Goal: Information Seeking & Learning: Learn about a topic

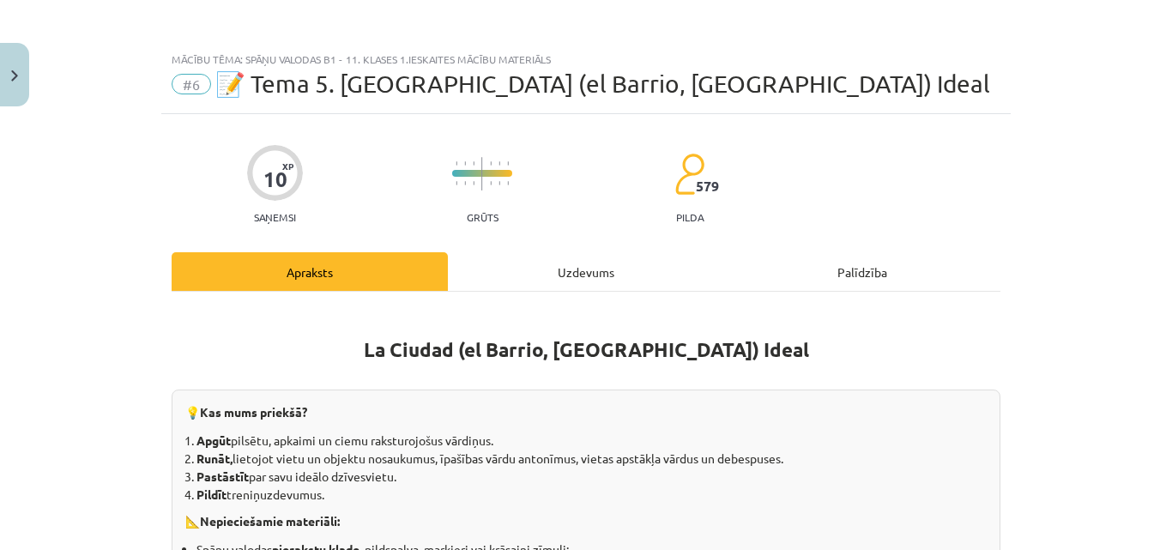
scroll to position [1027, 0]
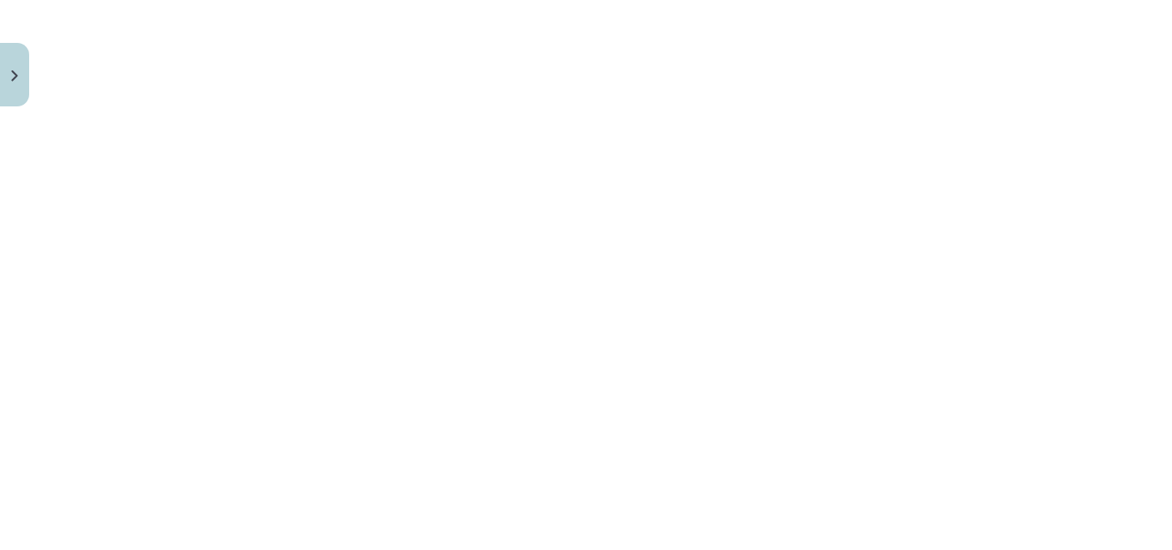
click at [1150, 303] on div "Mācību tēma: Spāņu valodas b1 - 11. klases 1.ieskaites mācību materiāls #6 📝 Te…" at bounding box center [586, 275] width 1172 height 550
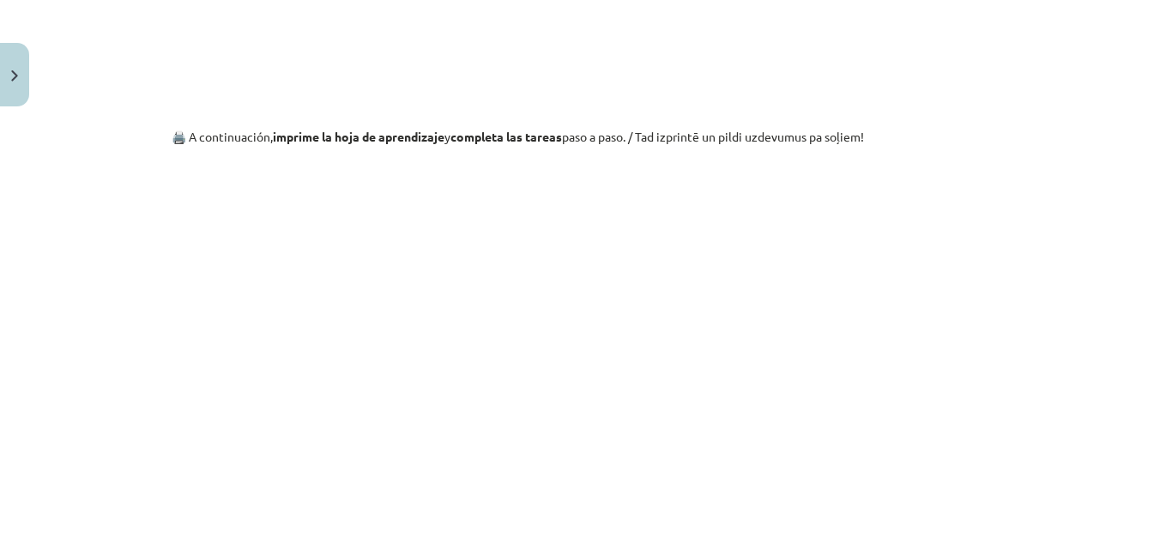
scroll to position [1543, 0]
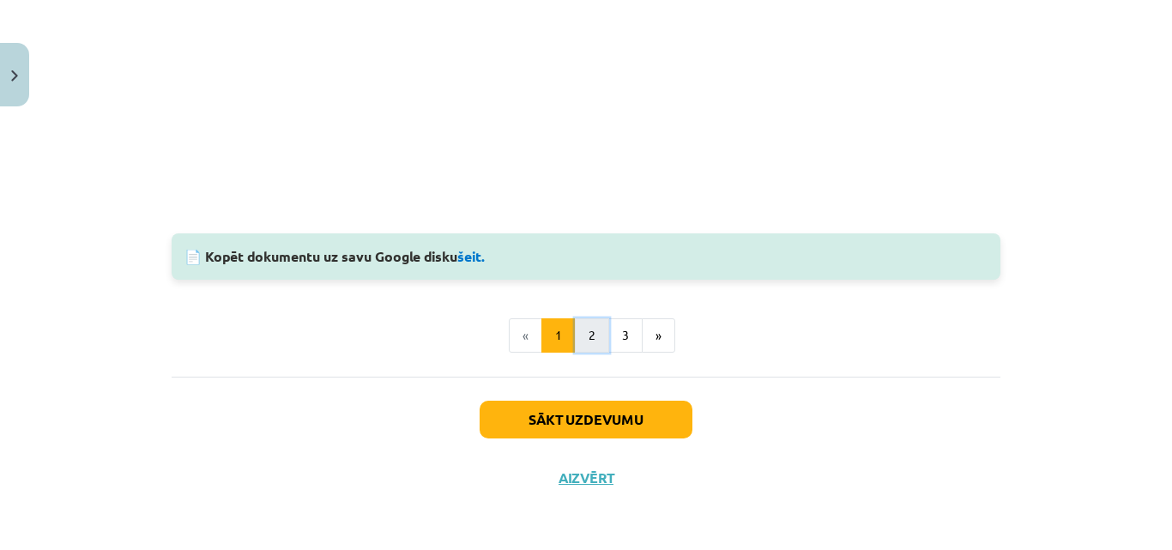
click at [590, 336] on button "2" at bounding box center [592, 335] width 34 height 34
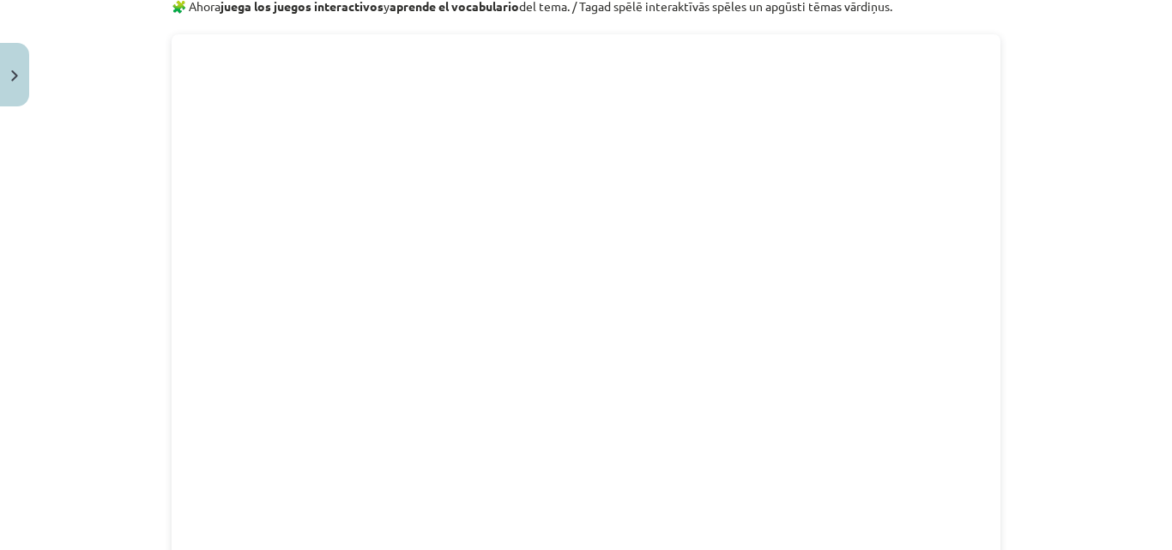
scroll to position [307, 0]
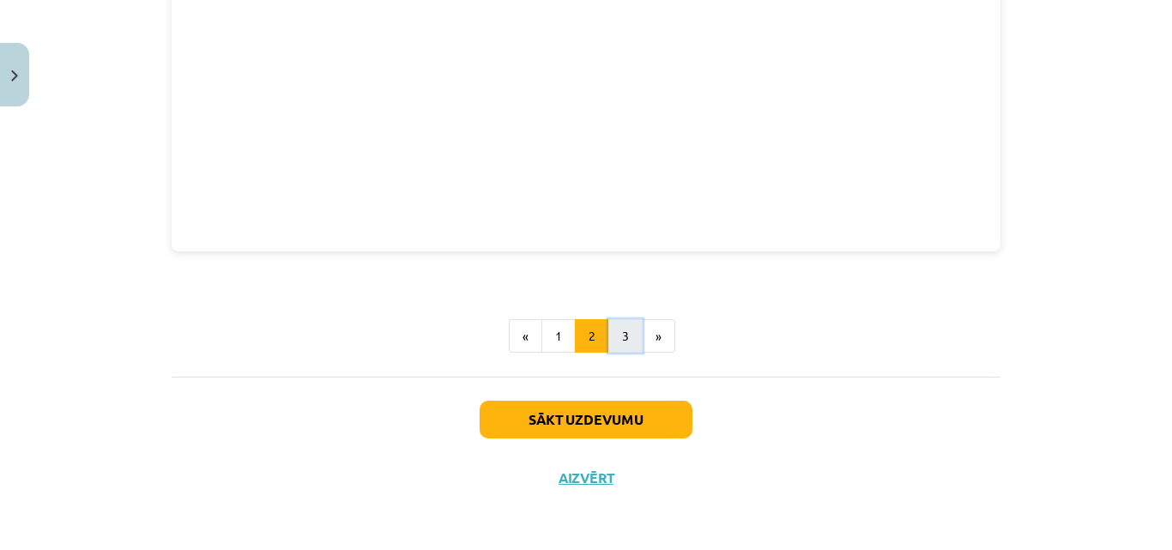
click at [611, 330] on button "3" at bounding box center [625, 336] width 34 height 34
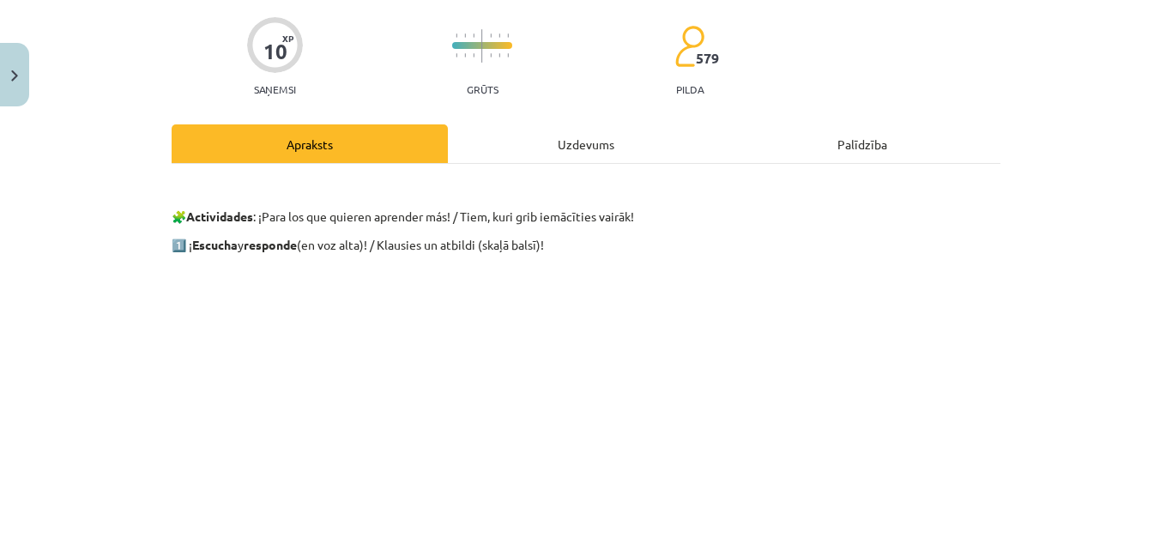
scroll to position [0, 0]
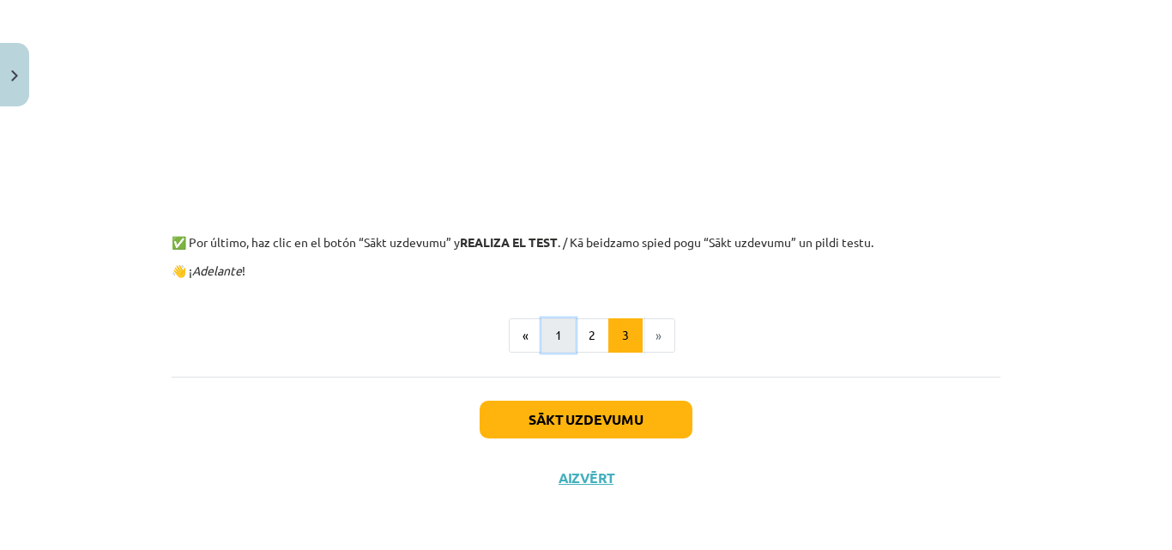
click at [546, 328] on button "1" at bounding box center [559, 335] width 34 height 34
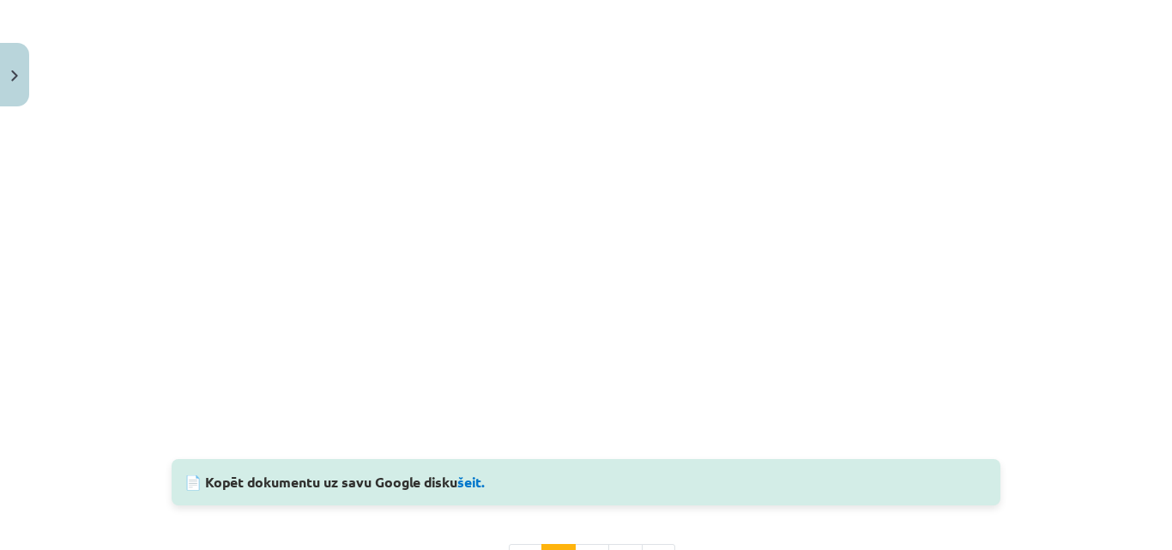
scroll to position [1802, 0]
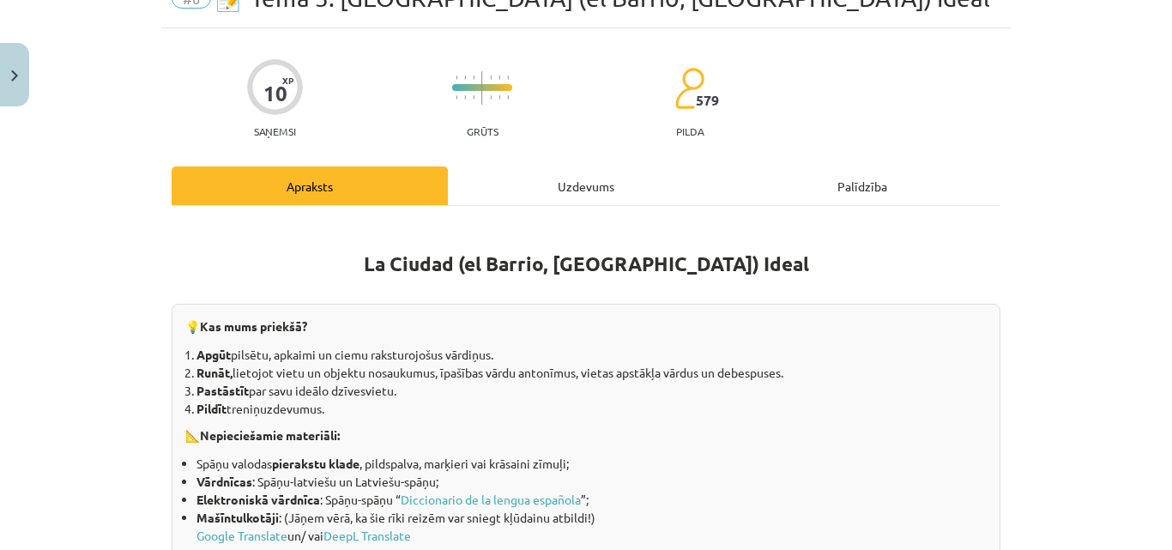
click at [575, 190] on div "Uzdevums" at bounding box center [586, 186] width 276 height 39
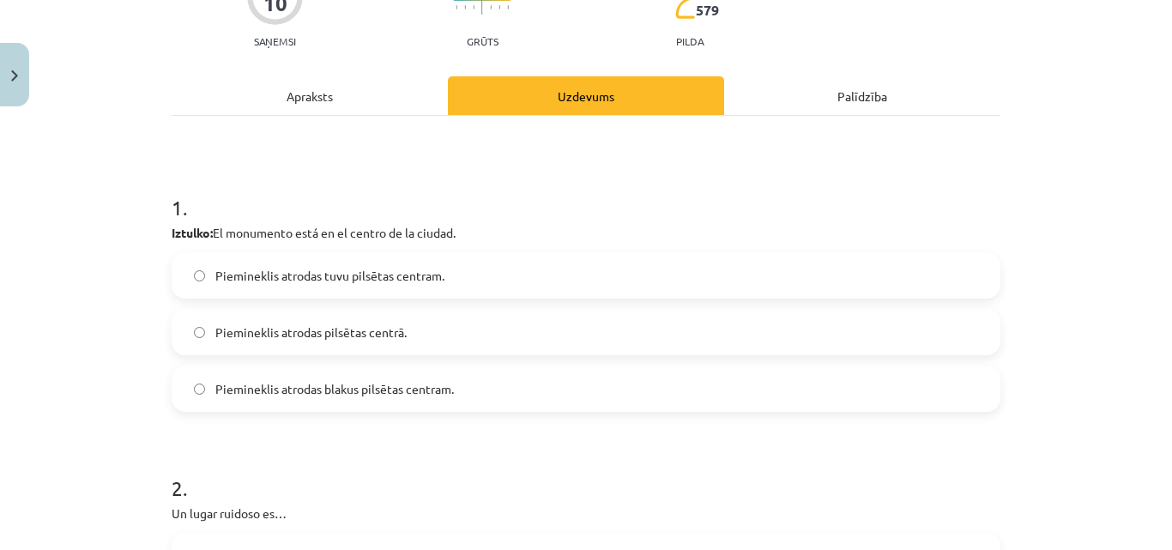
scroll to position [300, 0]
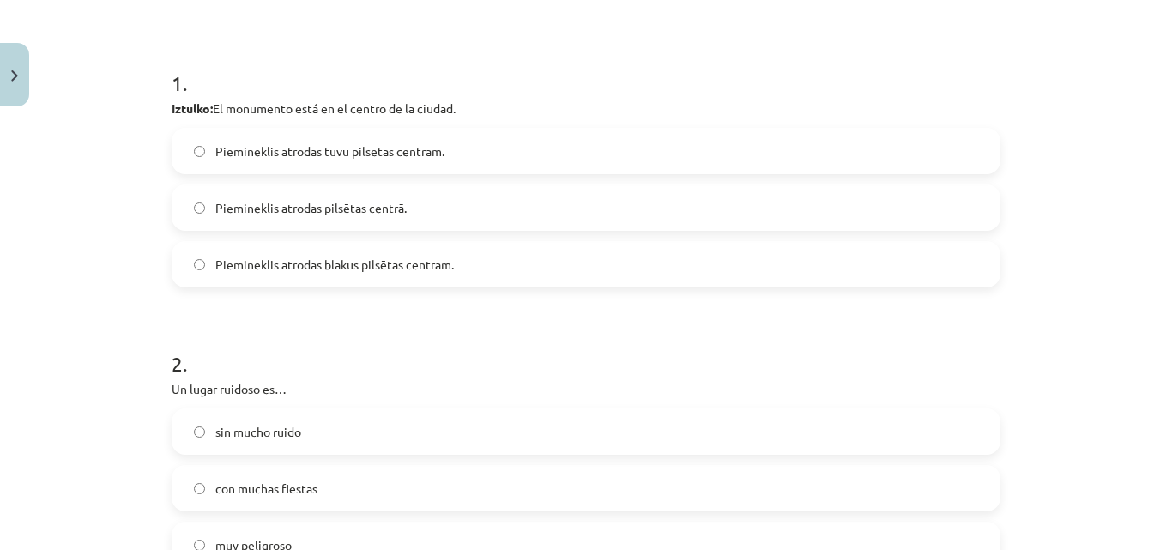
click at [242, 221] on label "Piemineklis atrodas pilsētas centrā." at bounding box center [586, 207] width 826 height 43
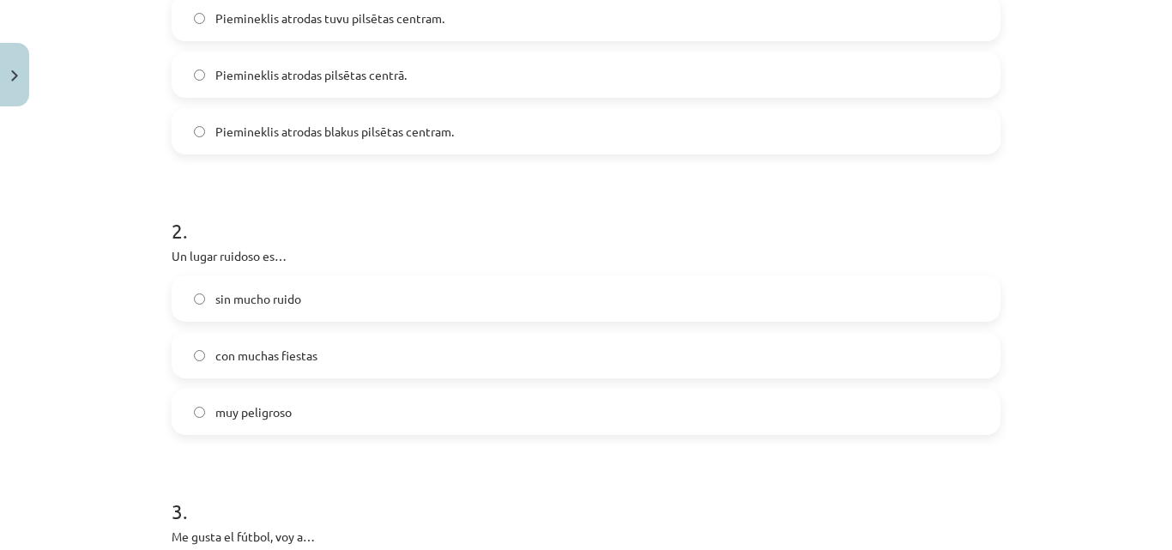
scroll to position [558, 0]
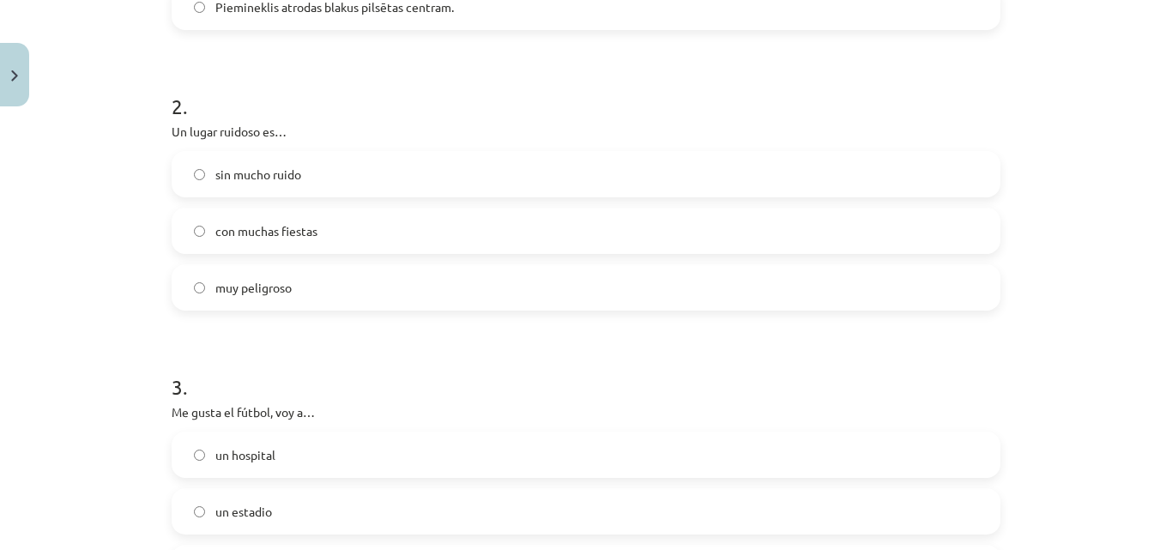
click at [386, 234] on label "con muchas fiestas" at bounding box center [586, 230] width 826 height 43
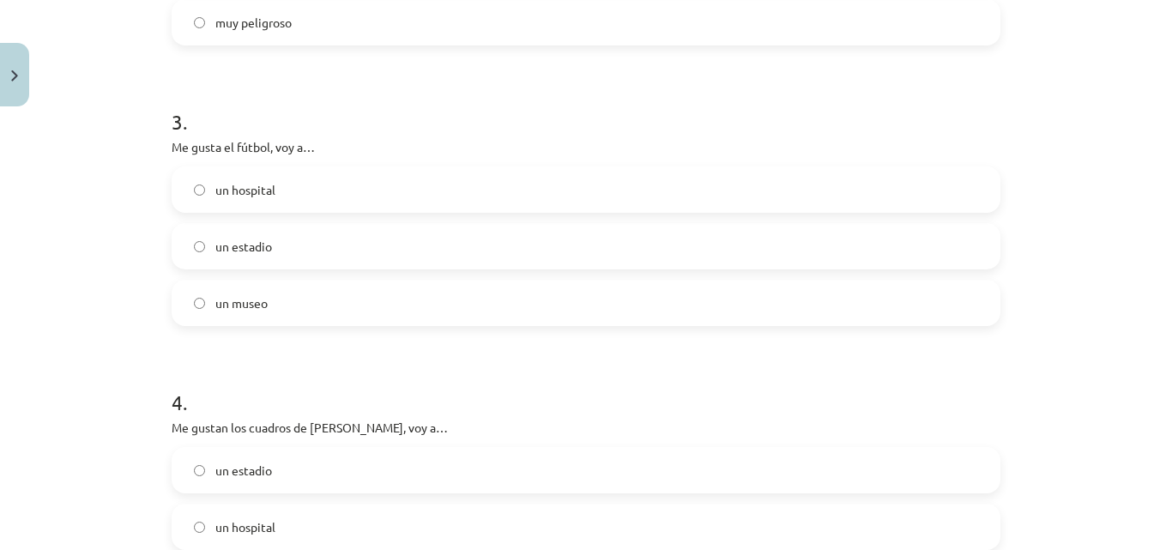
scroll to position [901, 0]
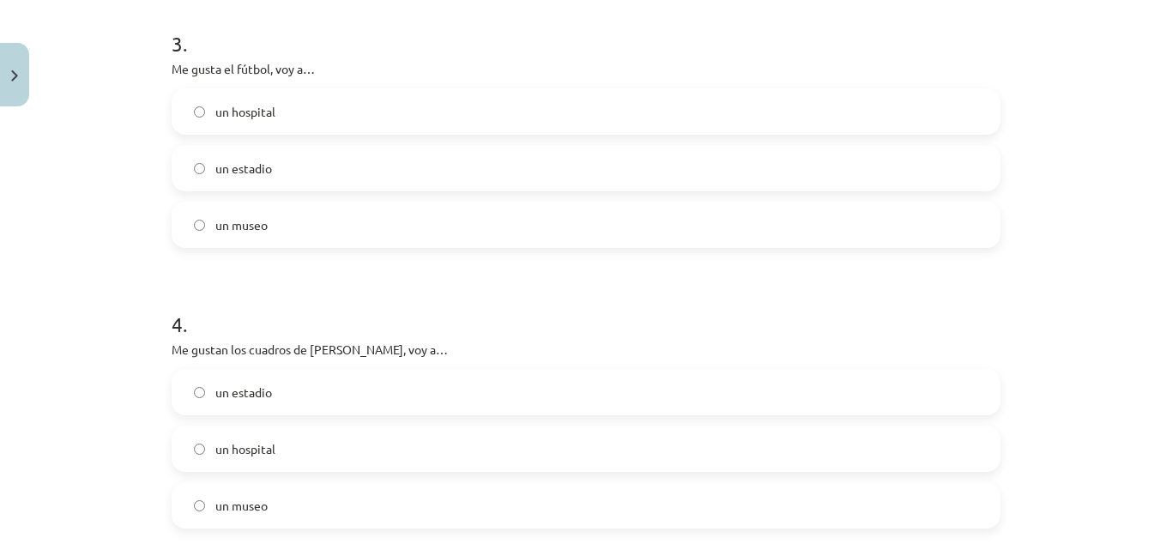
click at [274, 160] on label "un estadio" at bounding box center [586, 168] width 826 height 43
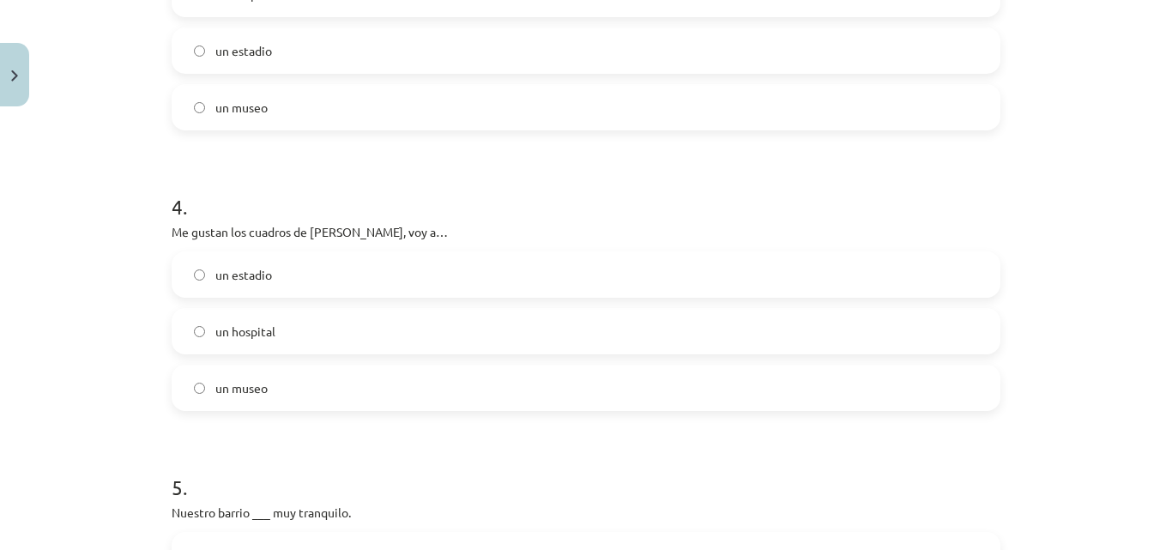
scroll to position [1159, 0]
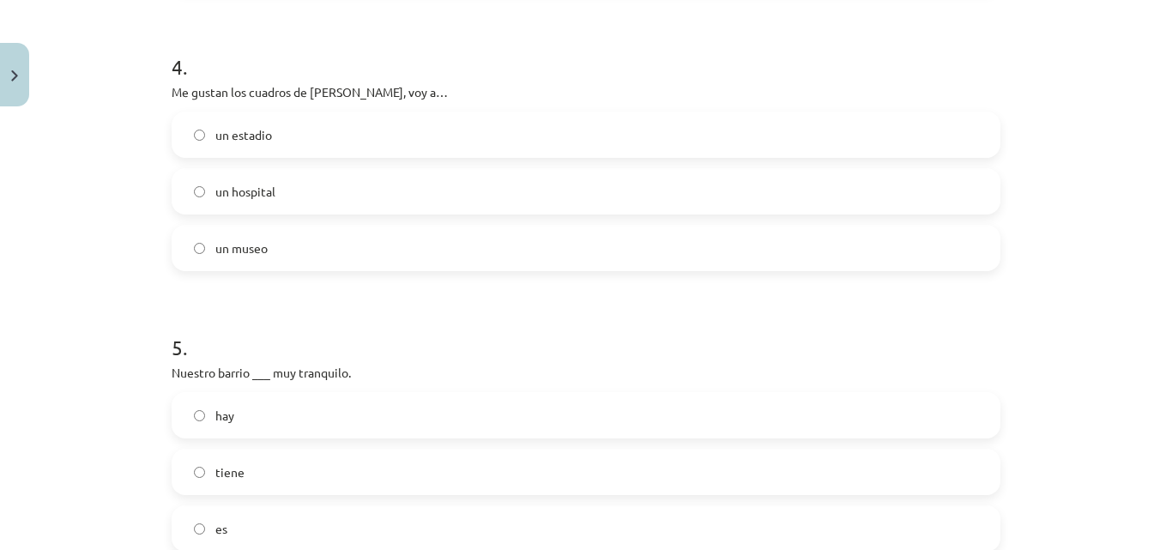
click at [297, 239] on label "un museo" at bounding box center [586, 248] width 826 height 43
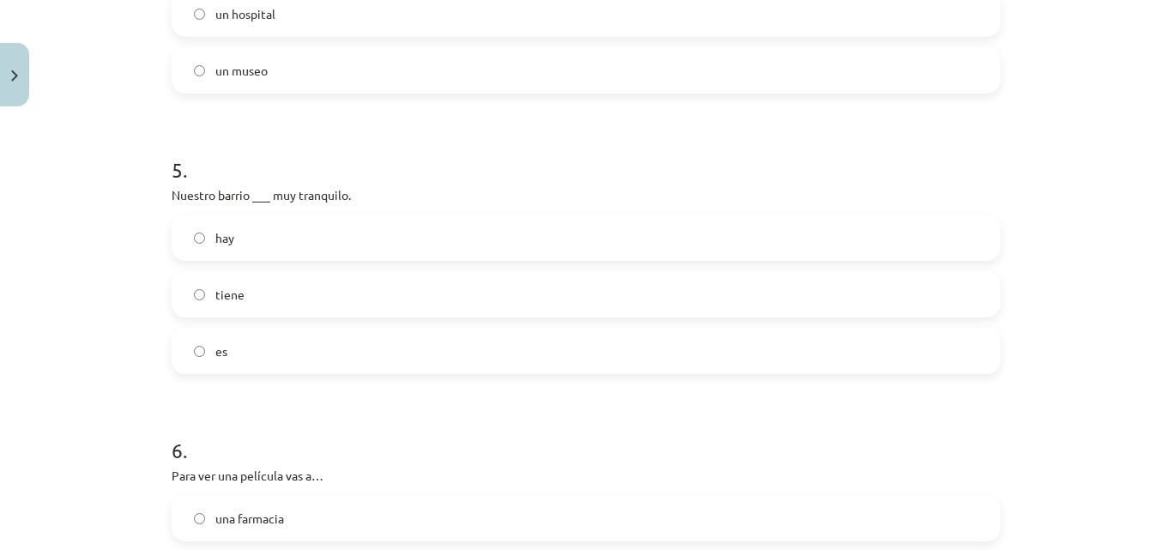
scroll to position [1416, 0]
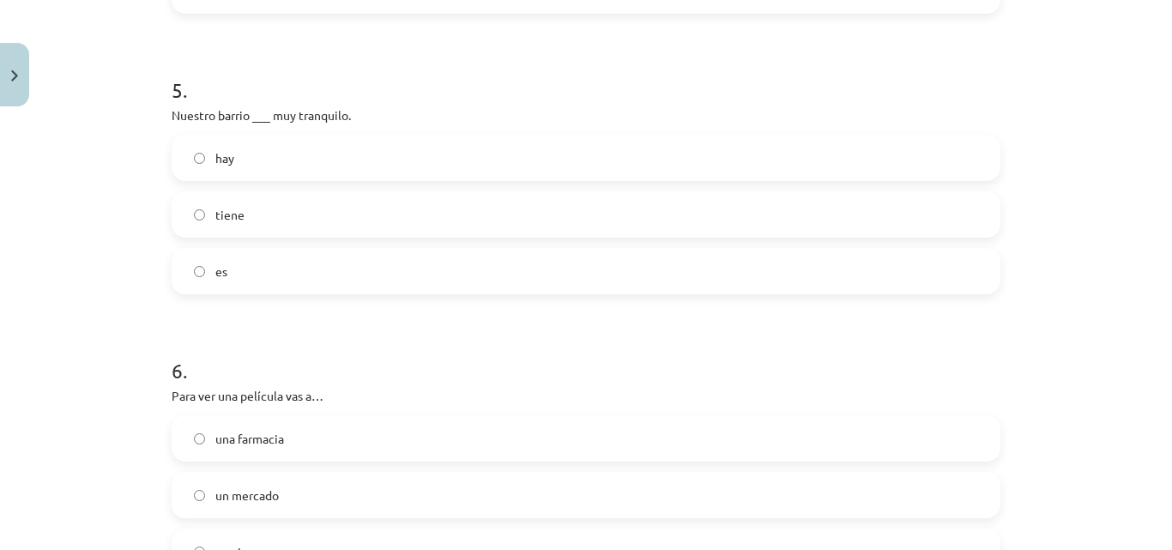
click at [261, 286] on label "es" at bounding box center [586, 271] width 826 height 43
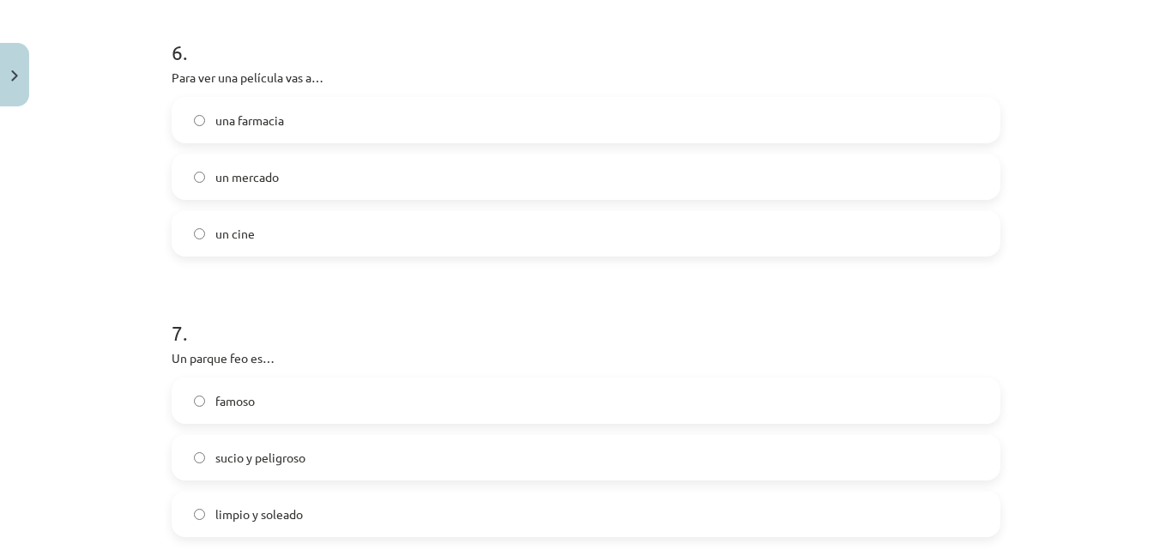
scroll to position [1759, 0]
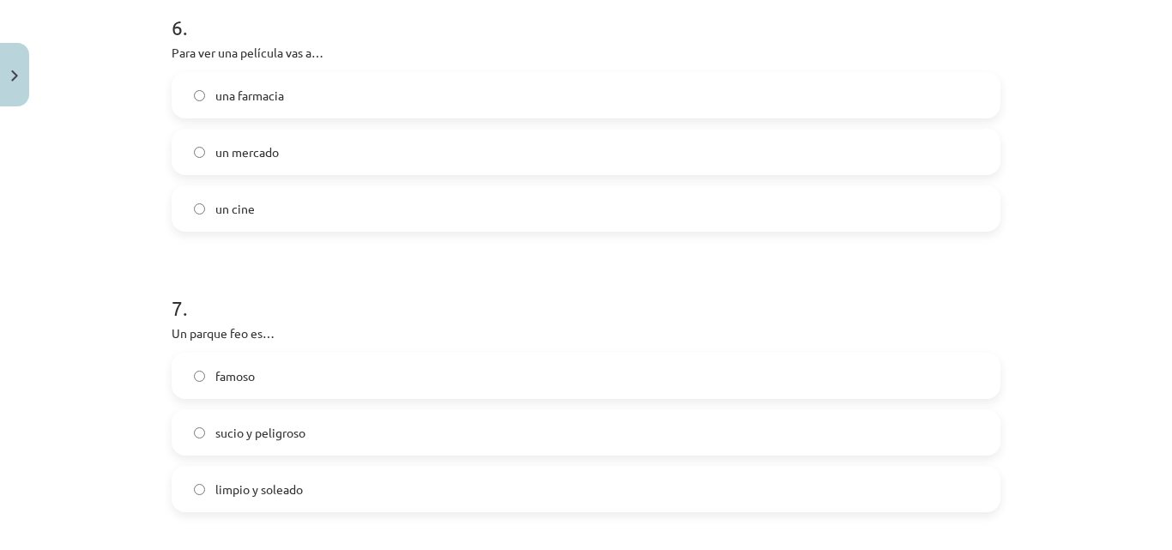
click at [222, 200] on span "un cine" at bounding box center [234, 209] width 39 height 18
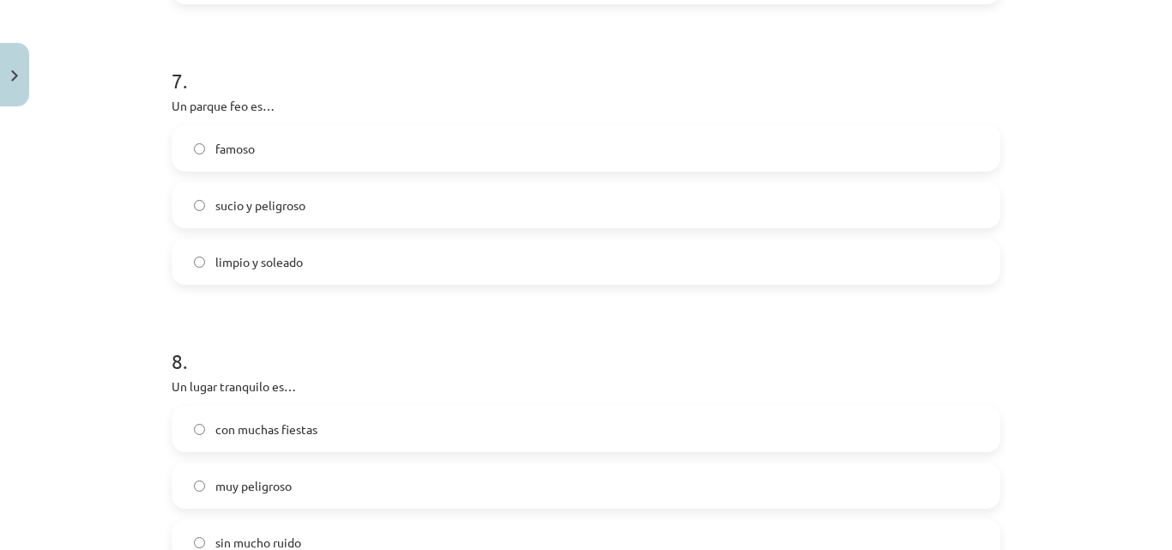
scroll to position [2017, 0]
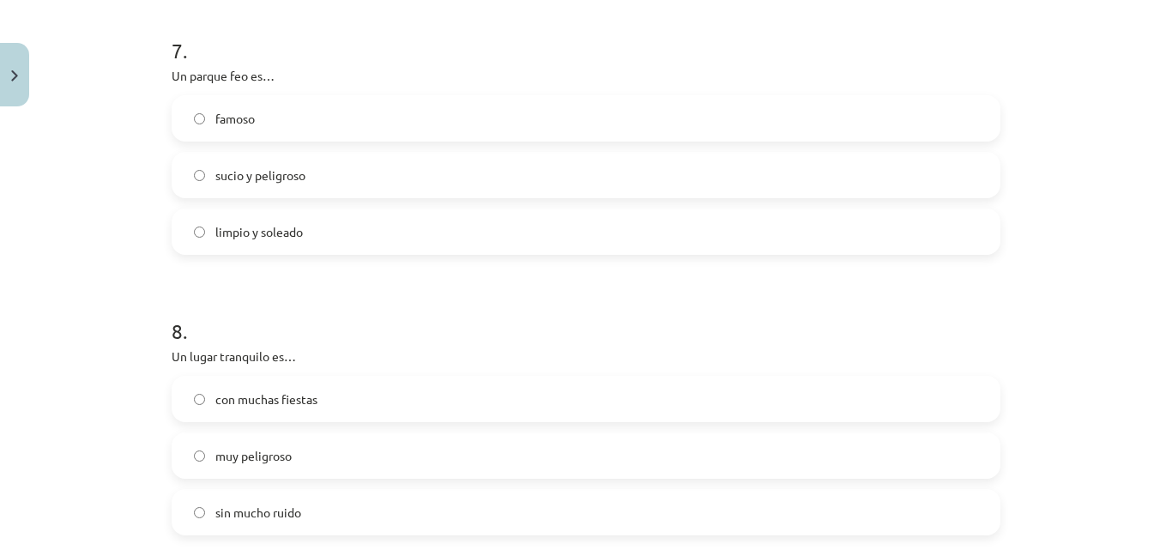
click at [318, 172] on label "sucio y peligroso" at bounding box center [586, 175] width 826 height 43
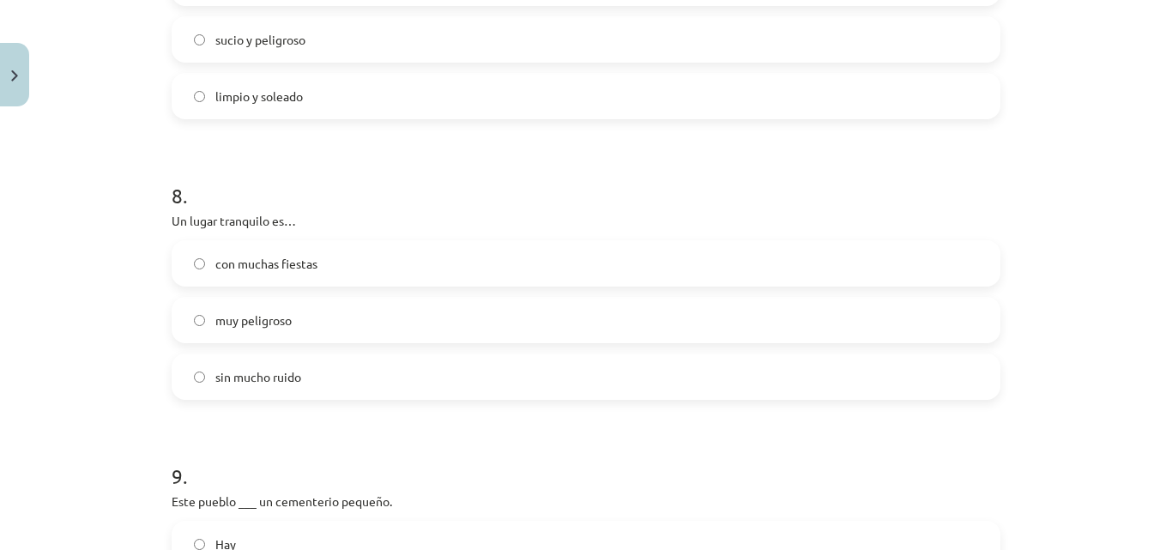
scroll to position [2189, 0]
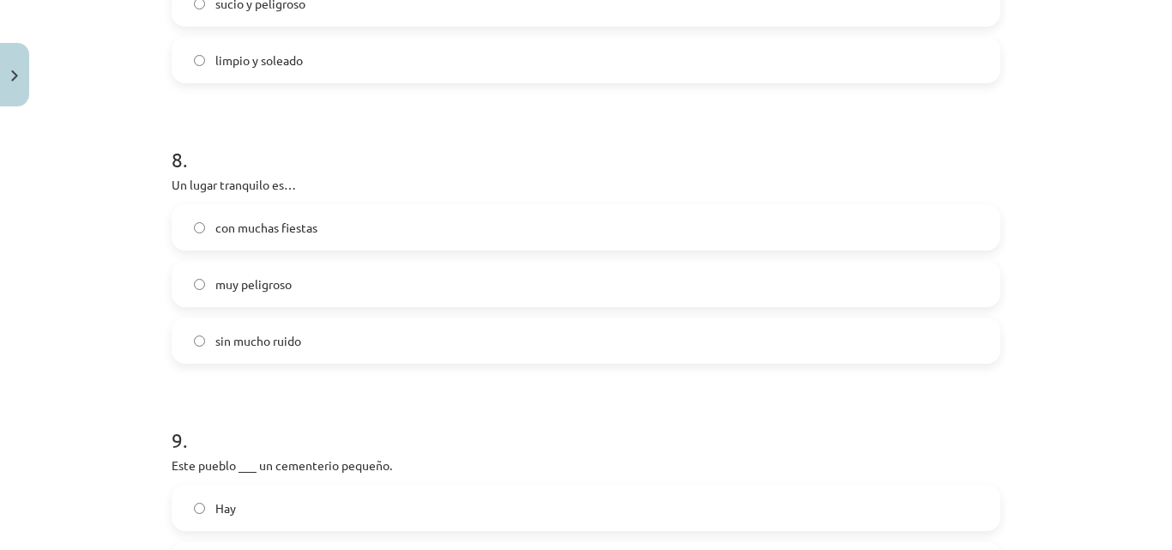
click at [308, 342] on label "sin mucho ruido" at bounding box center [586, 340] width 826 height 43
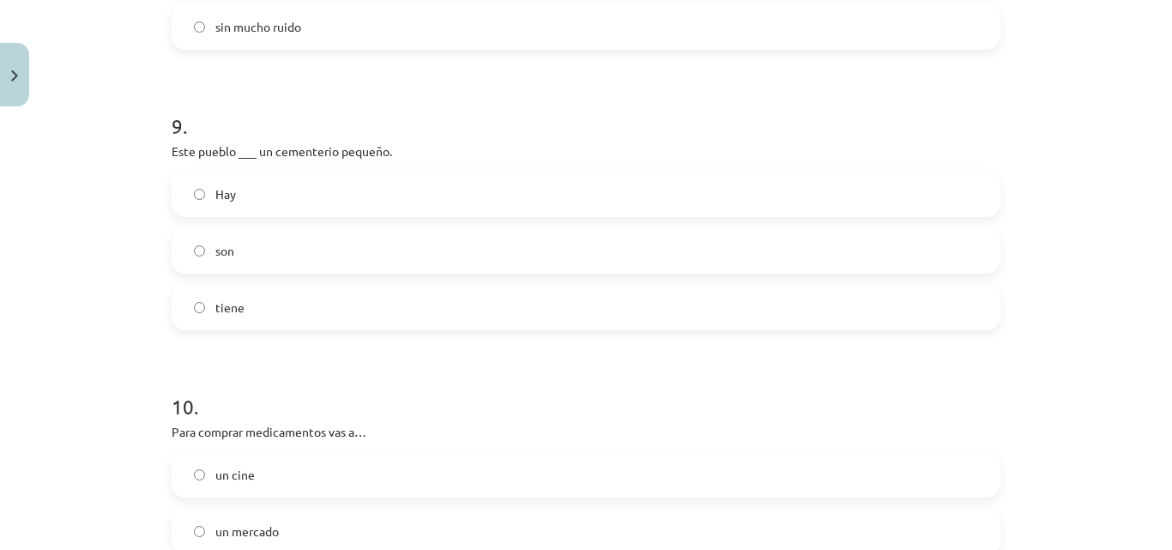
scroll to position [2532, 0]
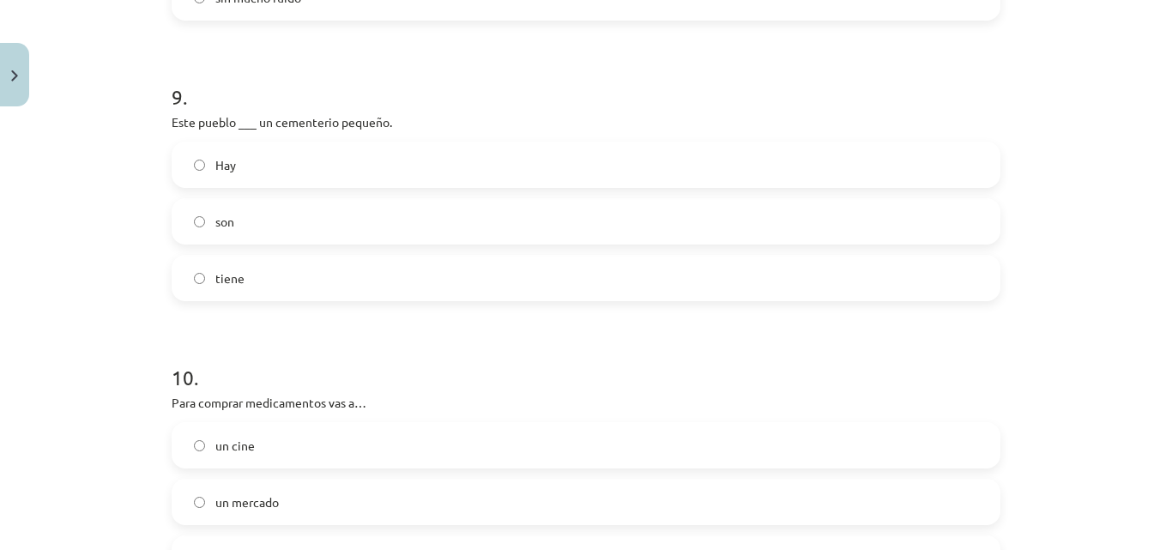
click at [275, 283] on label "tiene" at bounding box center [586, 278] width 826 height 43
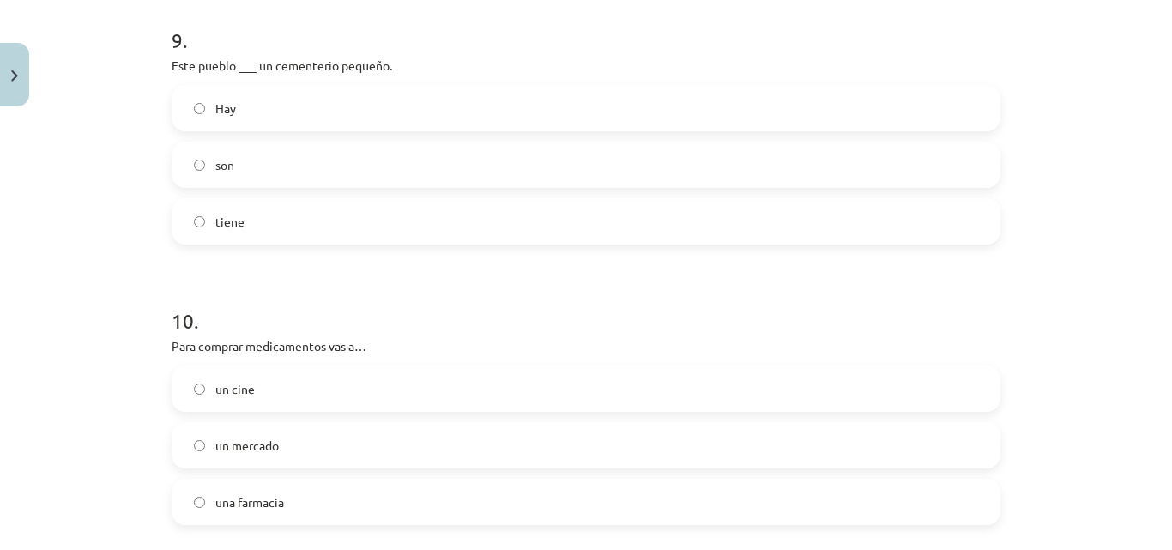
scroll to position [2703, 0]
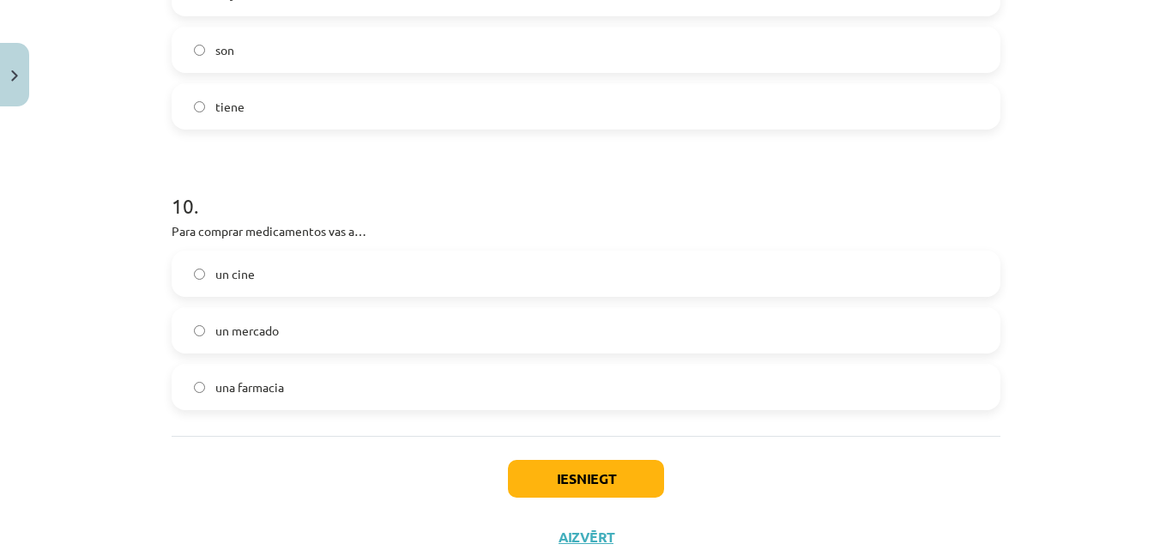
click at [280, 385] on label "una farmacia" at bounding box center [586, 387] width 826 height 43
click at [554, 471] on button "Iesniegt" at bounding box center [586, 479] width 156 height 38
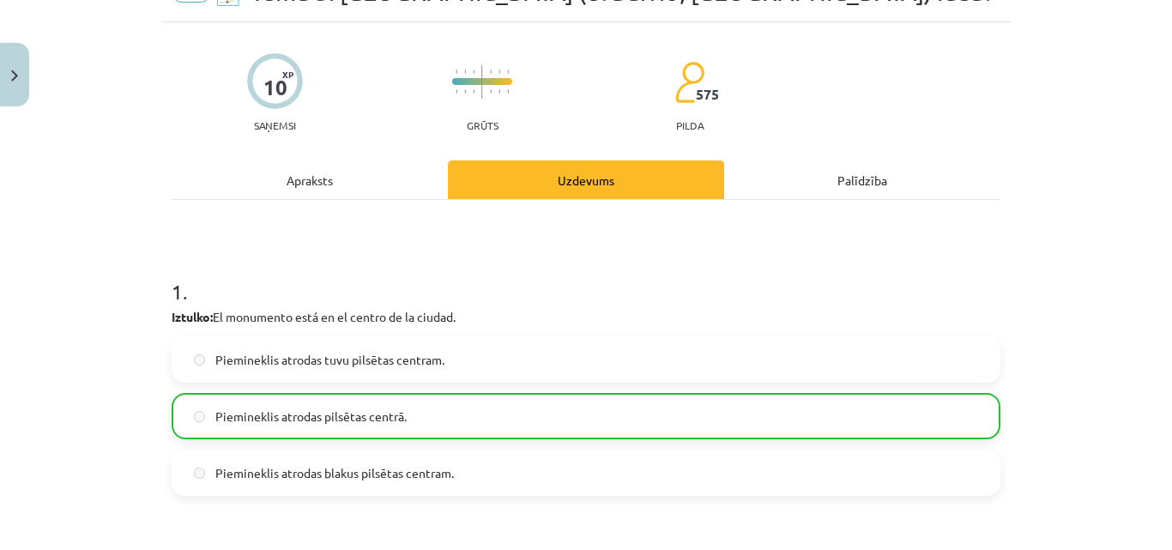
scroll to position [0, 0]
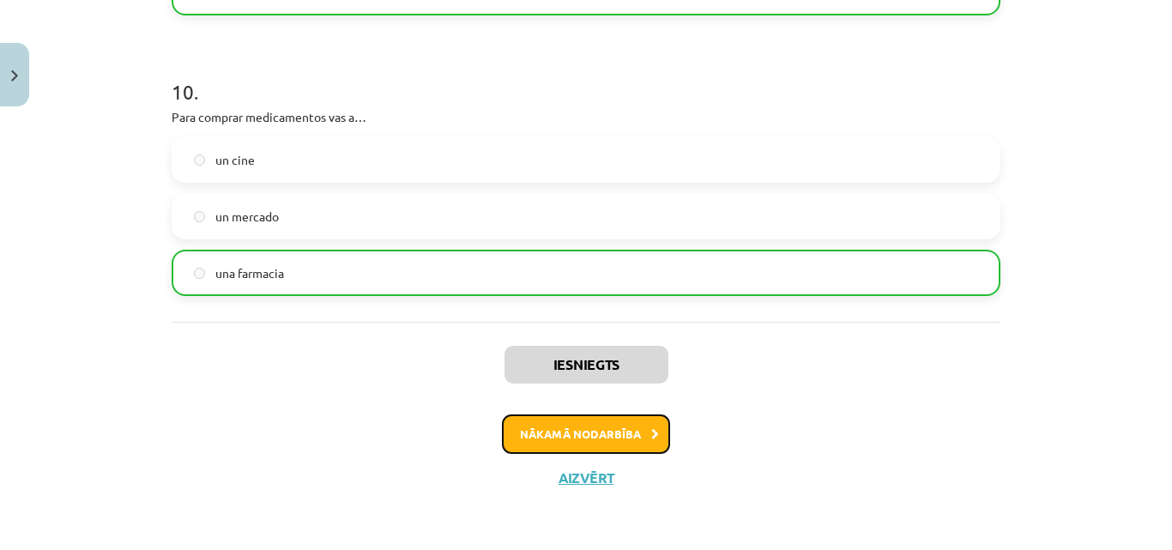
click at [547, 426] on button "Nākamā nodarbība" at bounding box center [586, 434] width 168 height 39
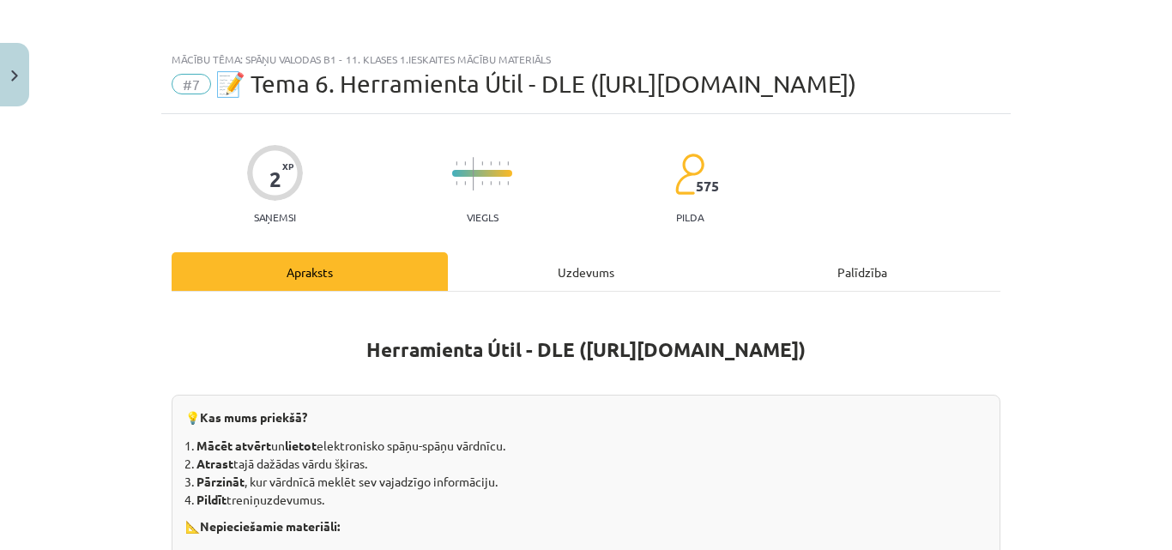
click at [604, 268] on div "Uzdevums" at bounding box center [586, 271] width 276 height 39
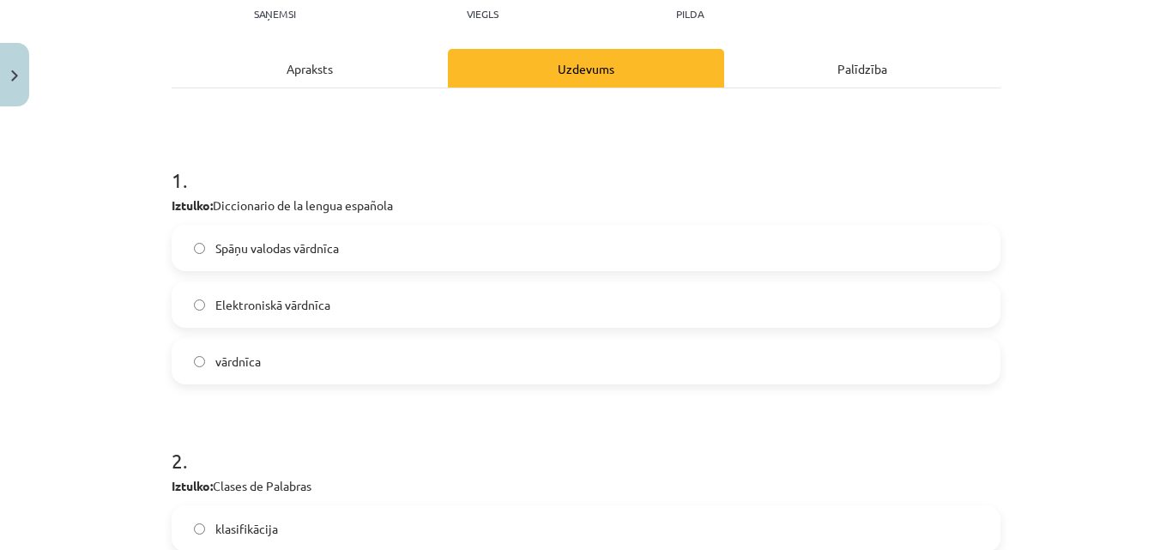
scroll to position [215, 0]
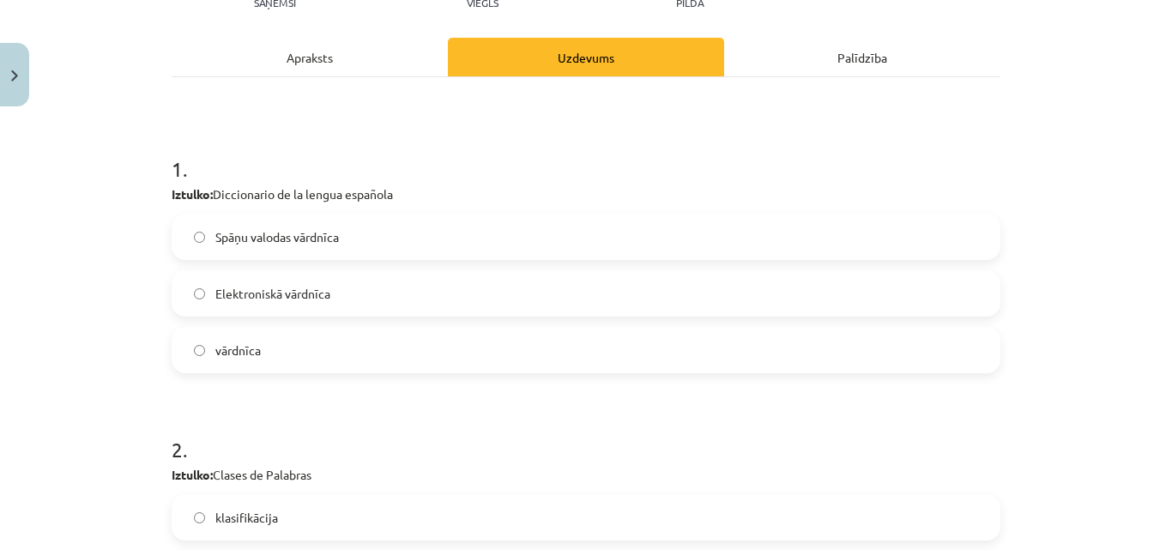
click at [215, 243] on span "Spāņu valodas vārdnīca" at bounding box center [277, 237] width 124 height 18
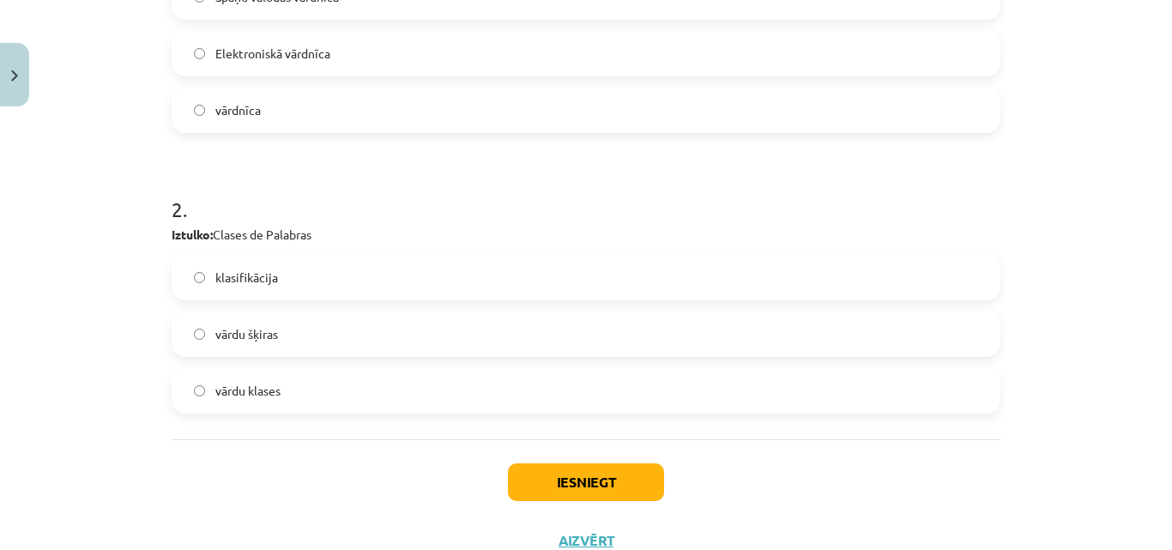
scroll to position [518, 0]
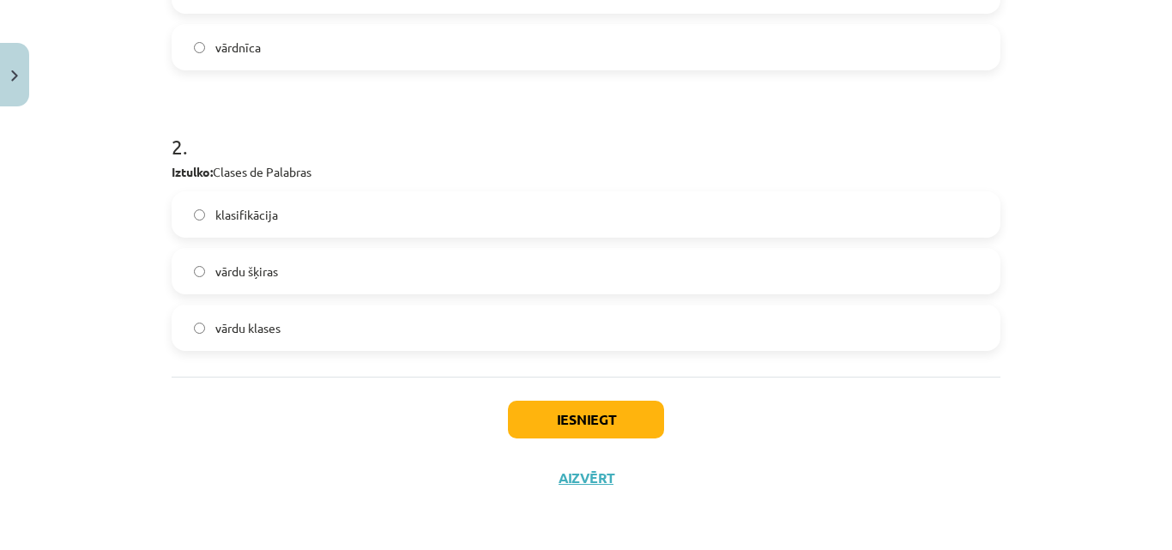
click at [296, 328] on label "vārdu klases" at bounding box center [586, 327] width 826 height 43
click at [523, 412] on button "Iesniegt" at bounding box center [586, 420] width 156 height 38
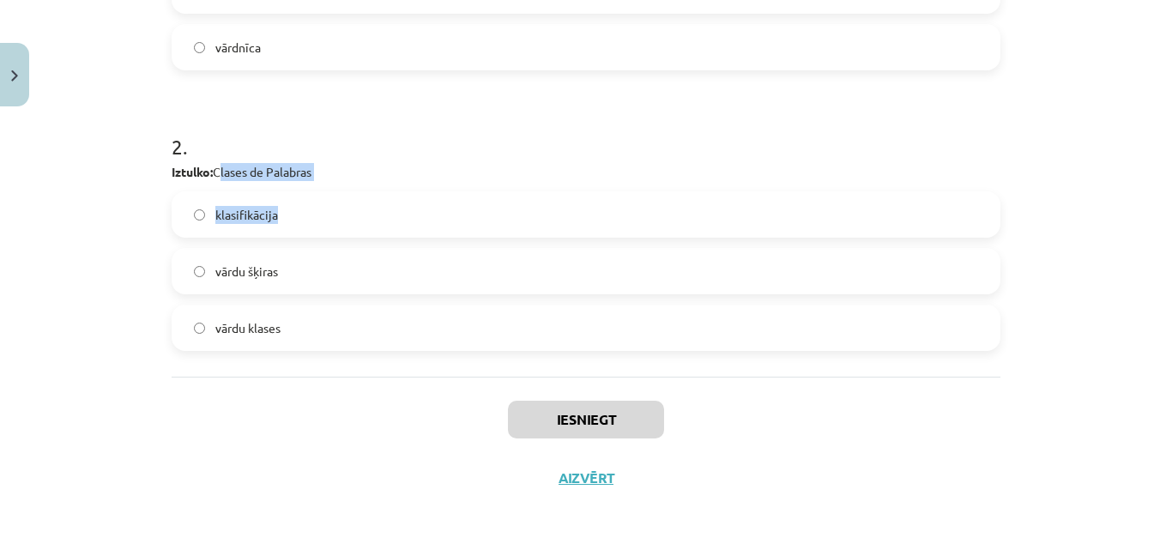
drag, startPoint x: 209, startPoint y: 173, endPoint x: 283, endPoint y: 178, distance: 74.0
click at [290, 181] on div "2 . Iztulko: Clases de Palabras klasifikācija vārdu šķiras vārdu klases" at bounding box center [586, 228] width 829 height 246
drag, startPoint x: 292, startPoint y: 171, endPoint x: 384, endPoint y: 167, distance: 92.8
click at [293, 171] on p "Iztulko: Clases de Palabras" at bounding box center [586, 172] width 829 height 18
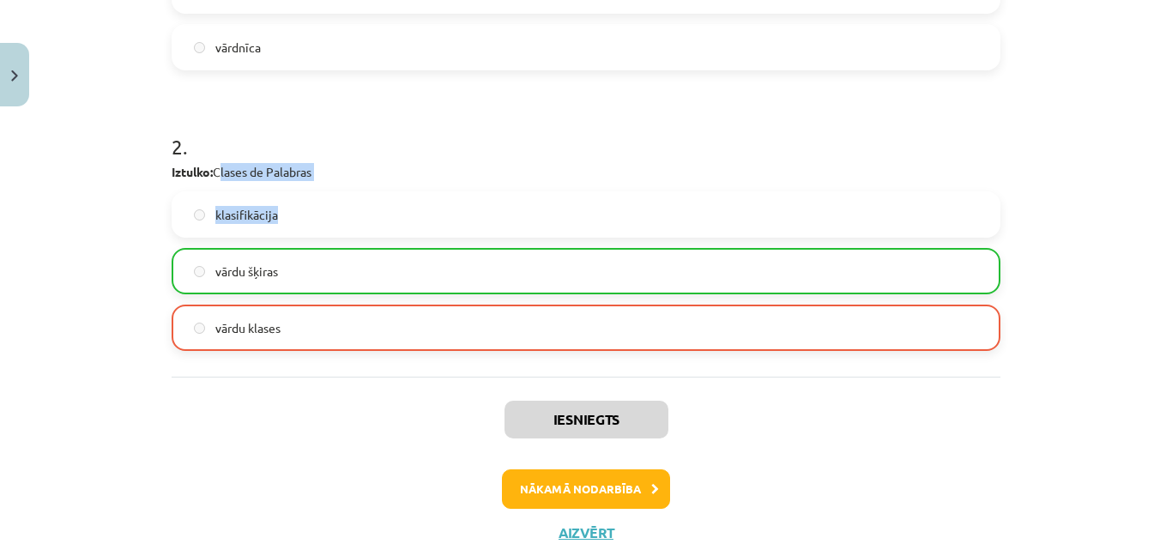
click at [413, 167] on p "Iztulko: Clases de Palabras" at bounding box center [586, 172] width 829 height 18
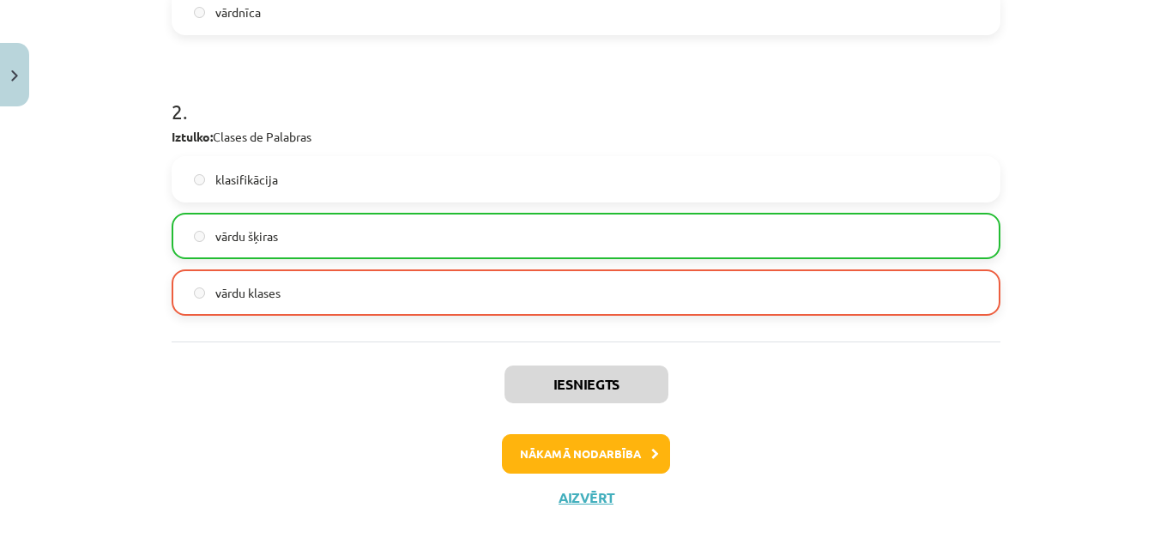
scroll to position [572, 0]
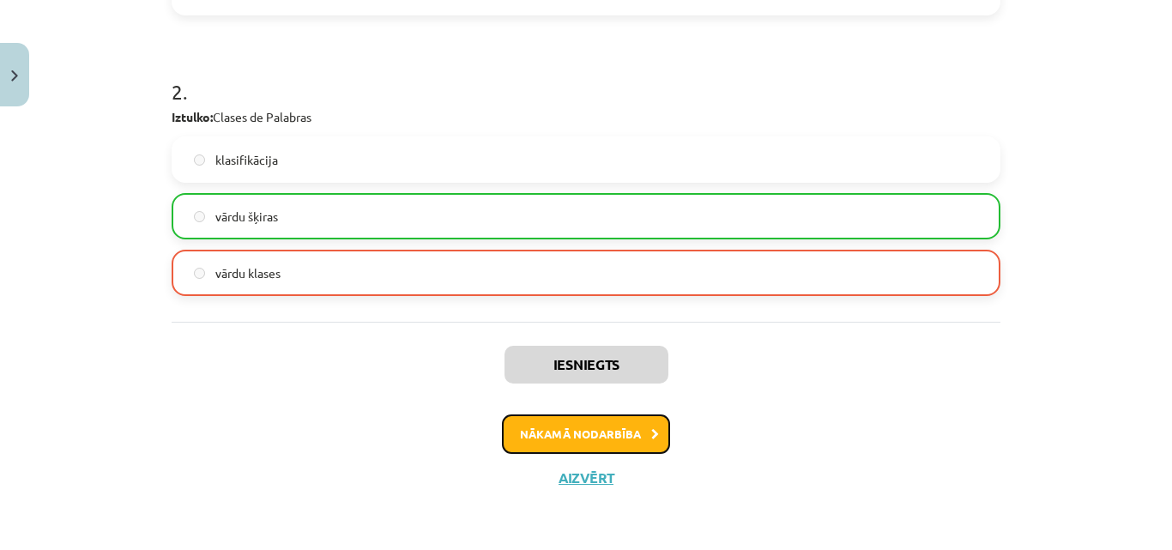
click at [563, 448] on button "Nākamā nodarbība" at bounding box center [586, 434] width 168 height 39
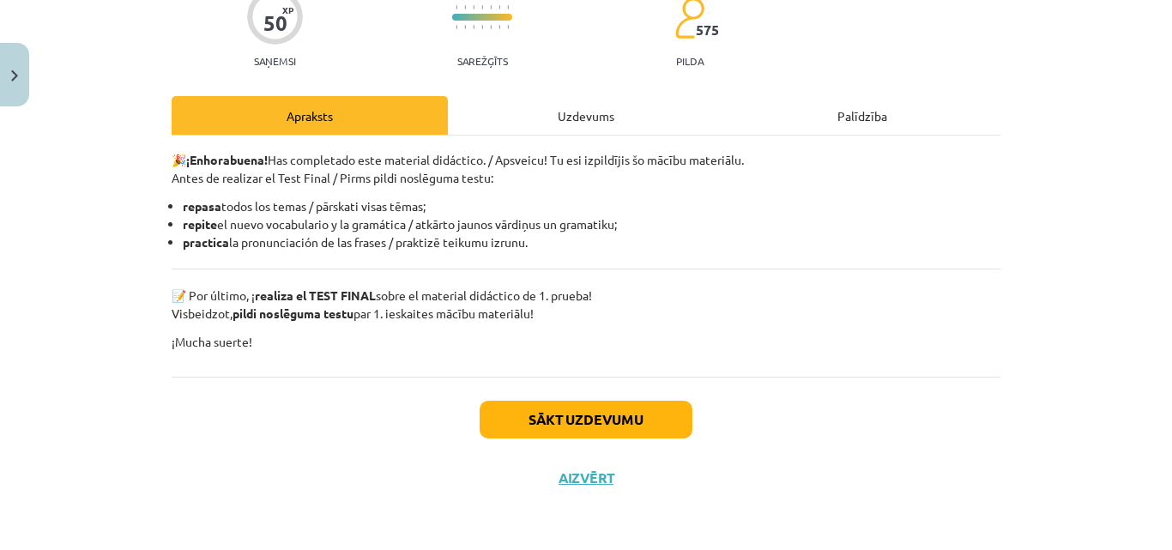
scroll to position [43, 0]
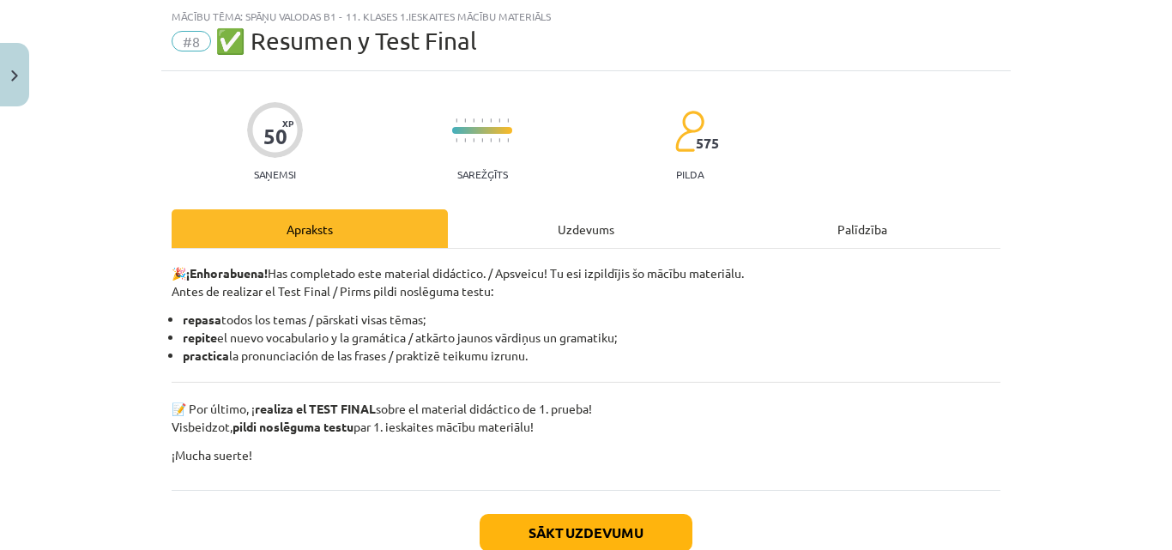
click at [555, 240] on div "Uzdevums" at bounding box center [586, 228] width 276 height 39
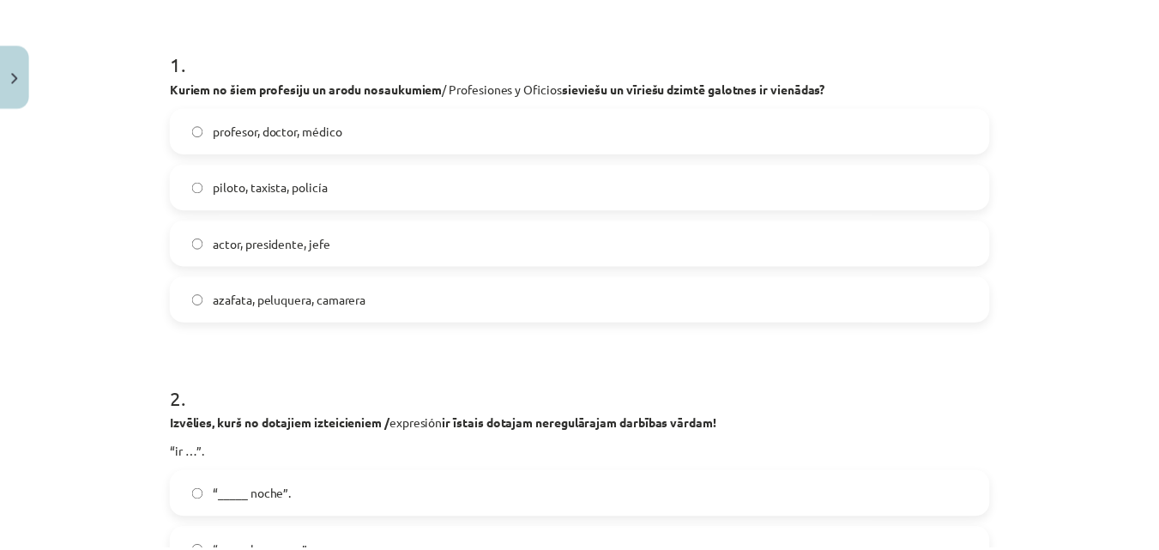
scroll to position [0, 0]
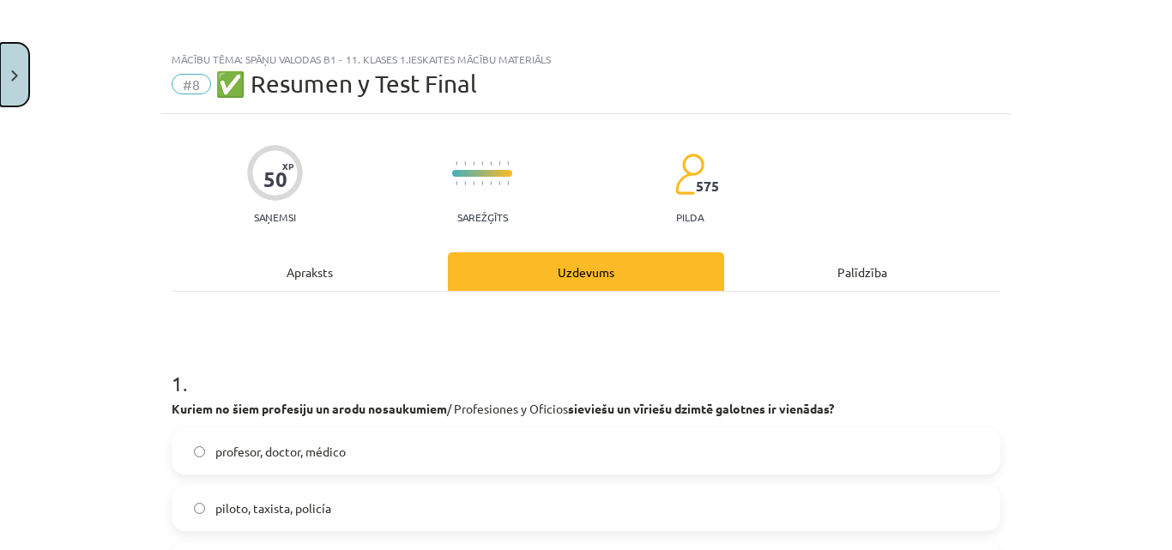
click at [0, 72] on button "Close" at bounding box center [14, 75] width 29 height 64
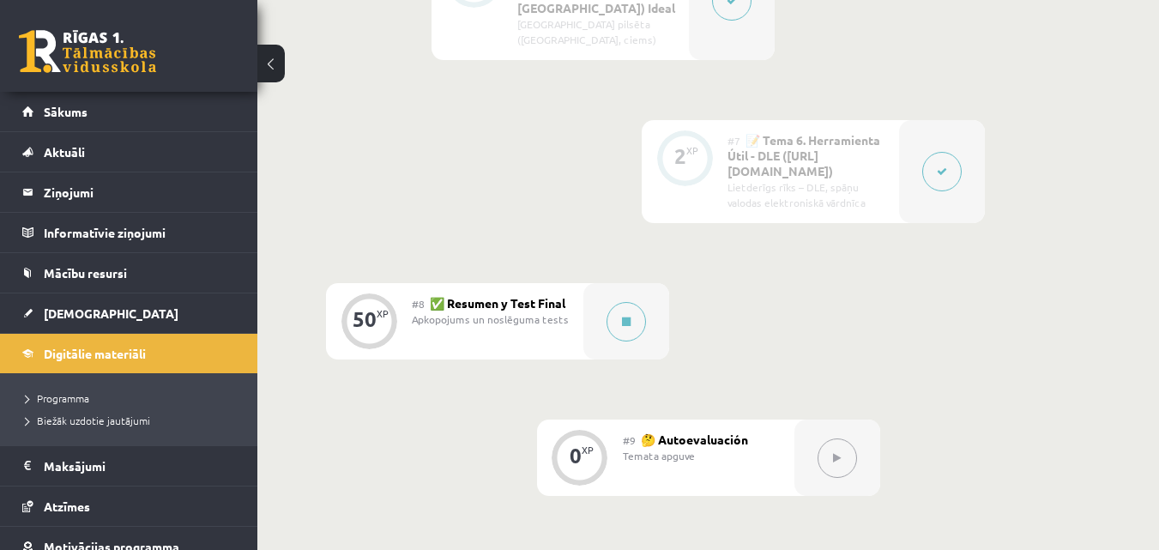
scroll to position [1373, 0]
click at [838, 451] on icon at bounding box center [837, 456] width 8 height 10
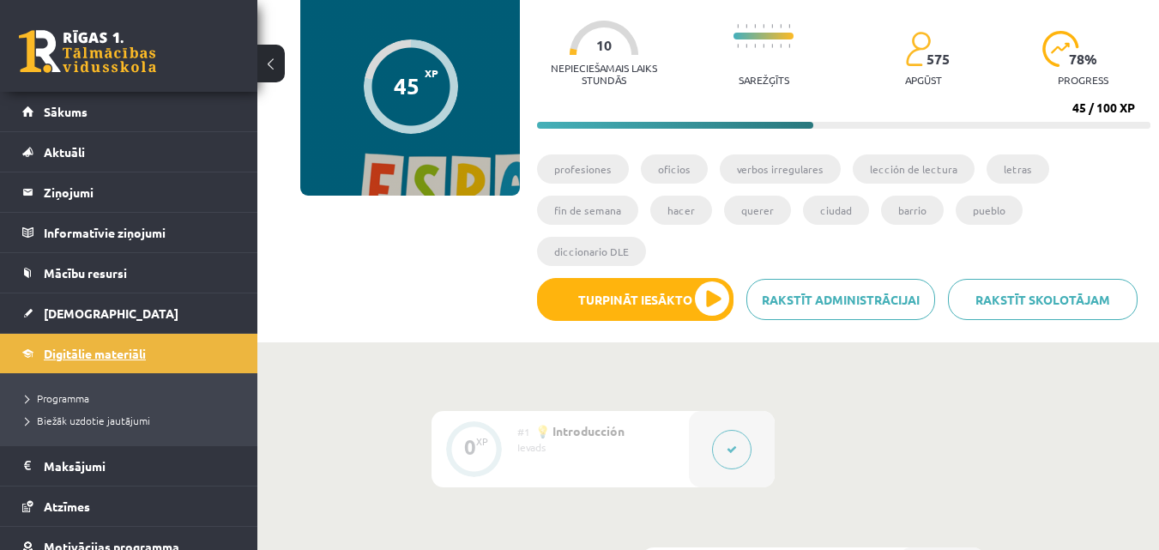
scroll to position [0, 0]
